Goal: Book appointment/travel/reservation

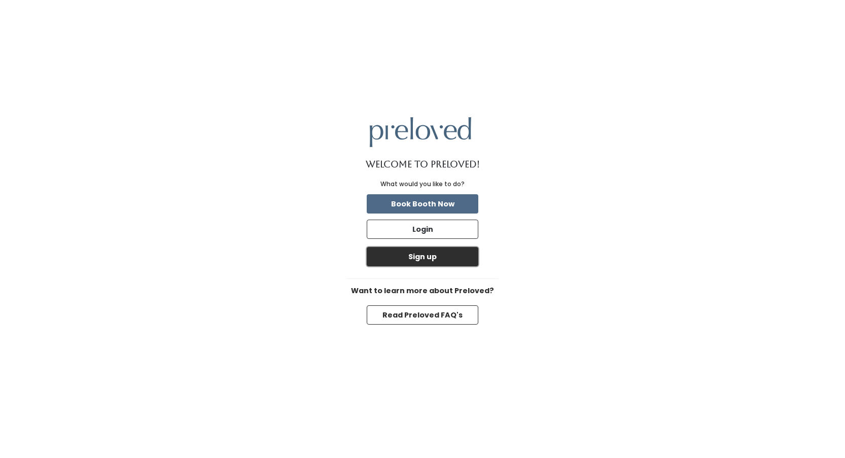
click at [415, 256] on button "Sign up" at bounding box center [423, 256] width 112 height 19
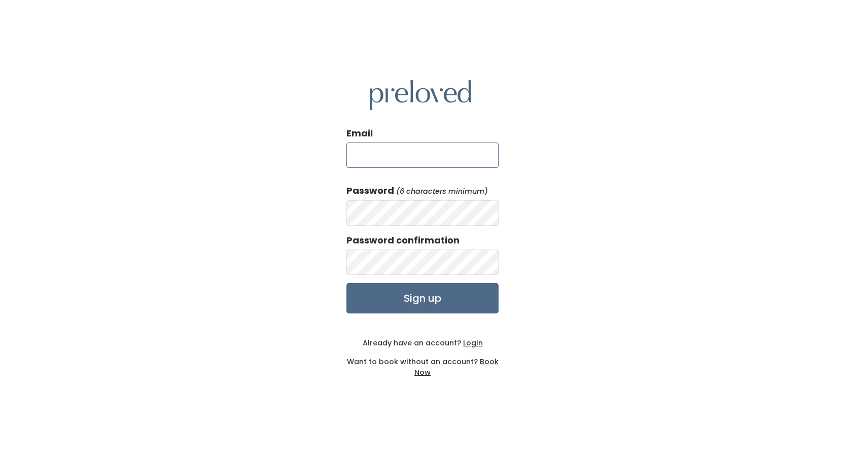
click at [377, 161] on input "Email" at bounding box center [422, 155] width 152 height 25
type input "kris10rogers@hotmail.com"
click at [399, 295] on input "Sign up" at bounding box center [422, 298] width 152 height 30
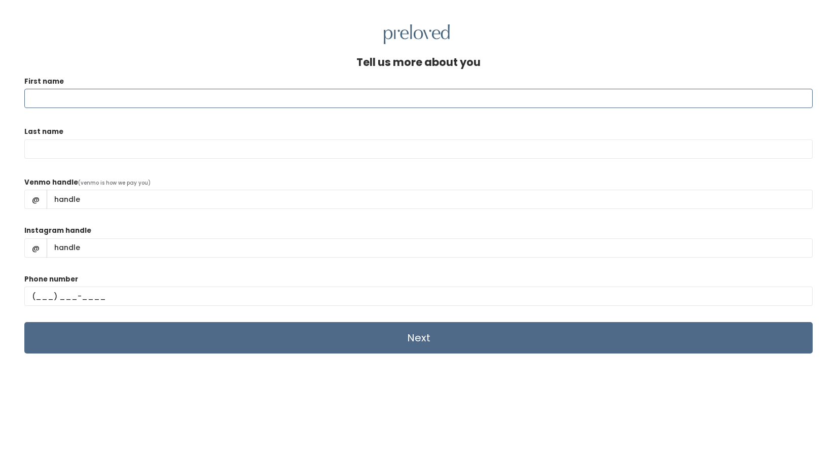
click at [54, 102] on input "First name" at bounding box center [418, 98] width 789 height 19
type input "[PERSON_NAME]"
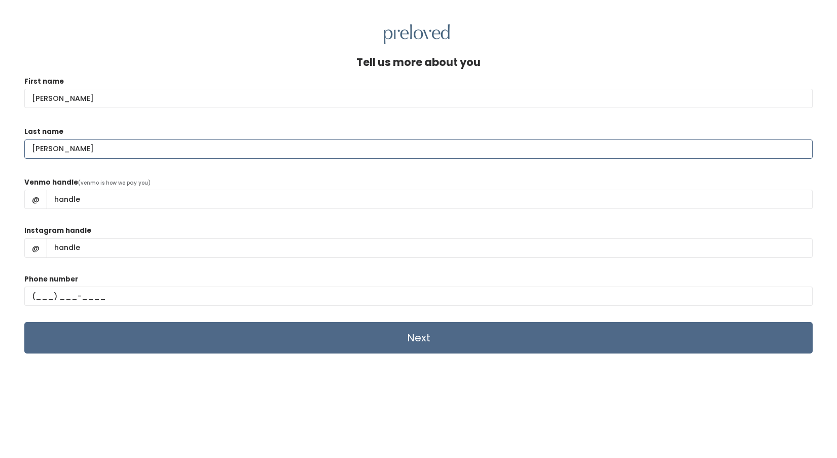
scroll to position [44, 0]
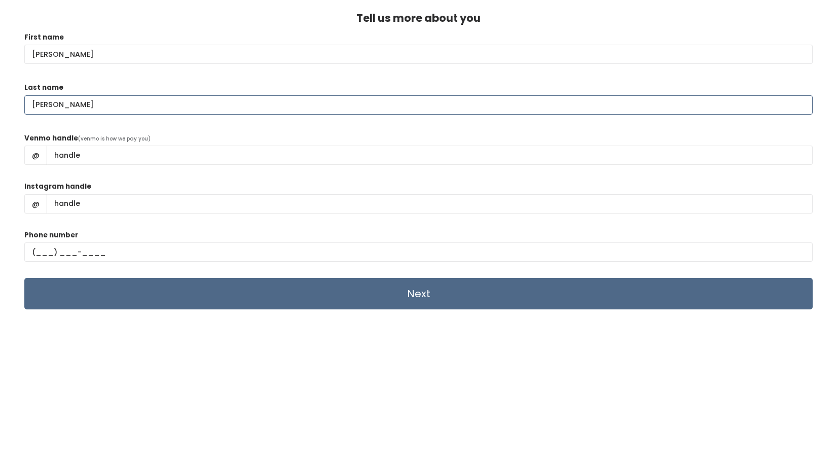
type input "[PERSON_NAME]"
click at [41, 256] on input "text" at bounding box center [418, 251] width 789 height 19
type input "[PHONE_NUMBER]"
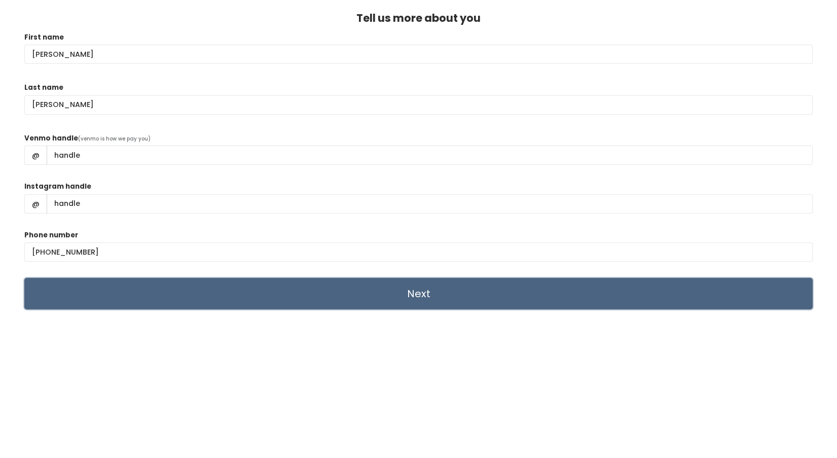
click at [433, 294] on input "Next" at bounding box center [418, 293] width 789 height 31
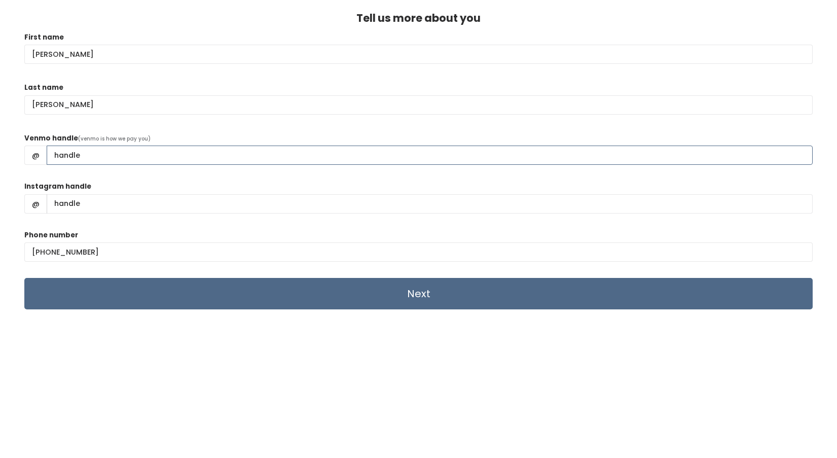
click at [64, 153] on input "Venmo handle" at bounding box center [430, 155] width 766 height 19
click at [449, 382] on div "Tell us more about you First name [PERSON_NAME] Last name [PERSON_NAME] Venmo h…" at bounding box center [418, 235] width 789 height 446
click at [72, 152] on input "Venmo handle" at bounding box center [430, 155] width 766 height 19
drag, startPoint x: 77, startPoint y: 154, endPoint x: 44, endPoint y: 153, distance: 33.0
click at [43, 153] on div "@" at bounding box center [418, 155] width 789 height 19
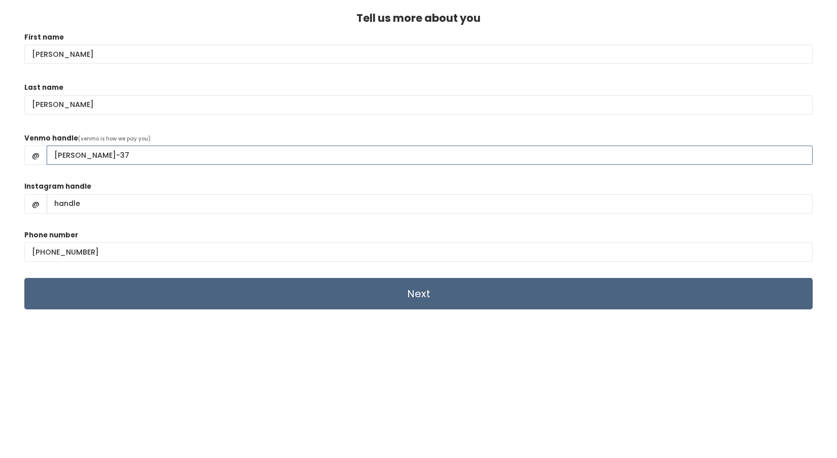
type input "Kristen-Rogers-37"
click at [412, 296] on input "Next" at bounding box center [418, 293] width 789 height 31
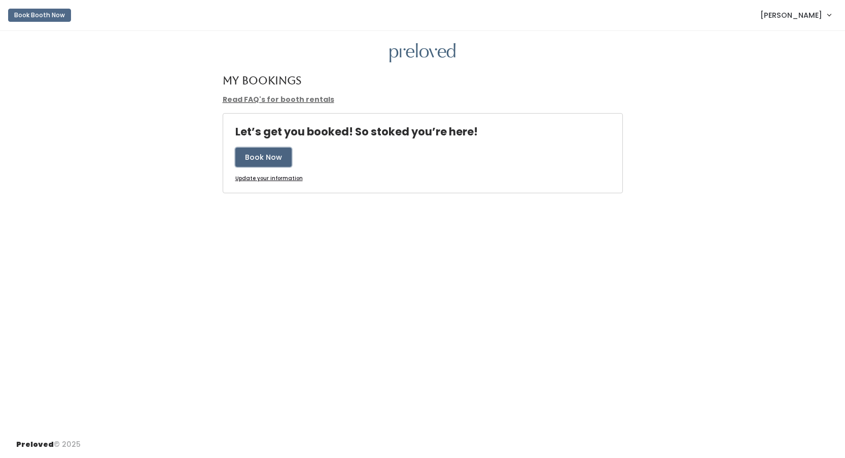
click at [268, 159] on button "Book Now" at bounding box center [263, 157] width 56 height 19
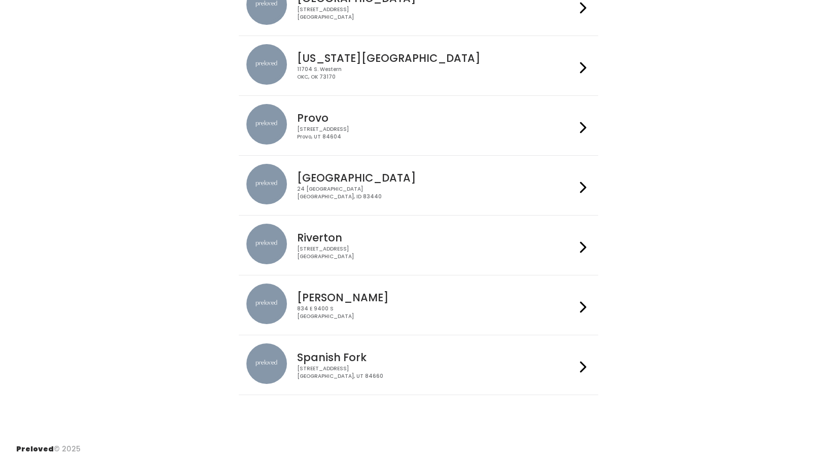
scroll to position [310, 0]
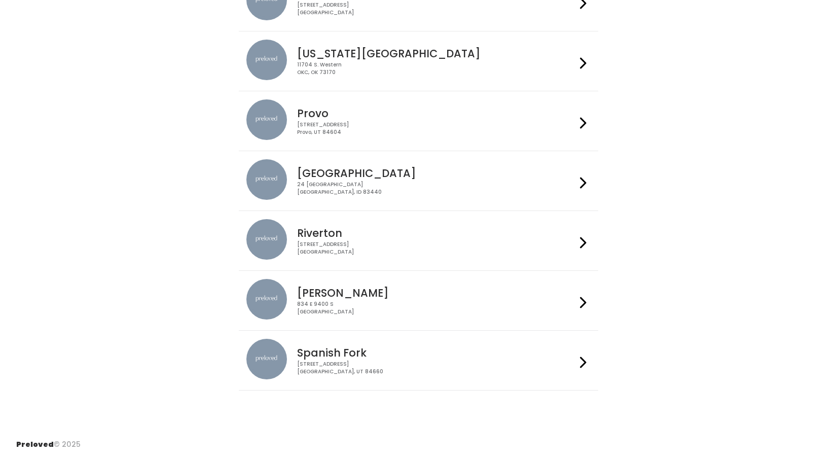
click at [269, 365] on img at bounding box center [267, 359] width 41 height 41
